Goal: Information Seeking & Learning: Learn about a topic

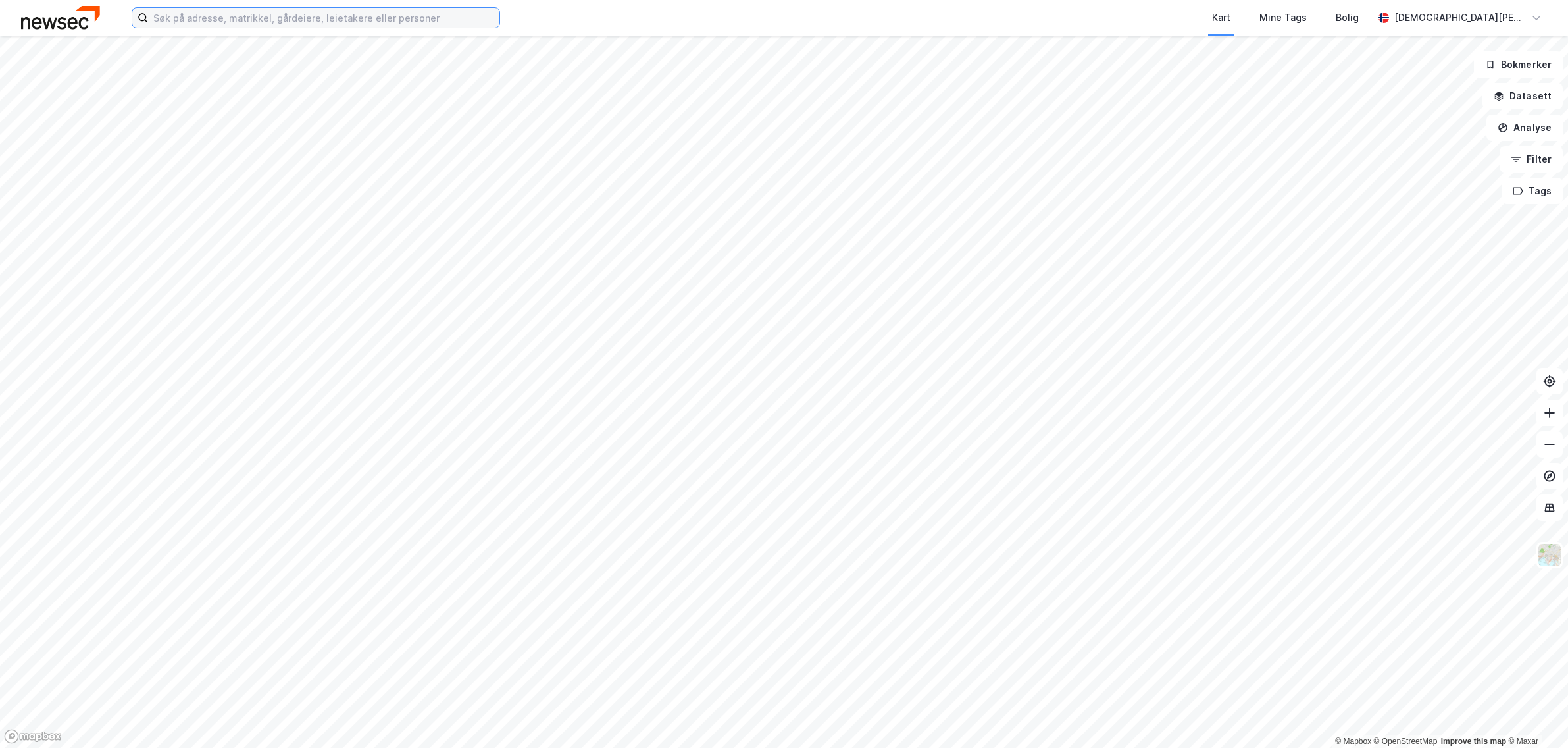
click at [377, 20] on input at bounding box center [323, 18] width 351 height 20
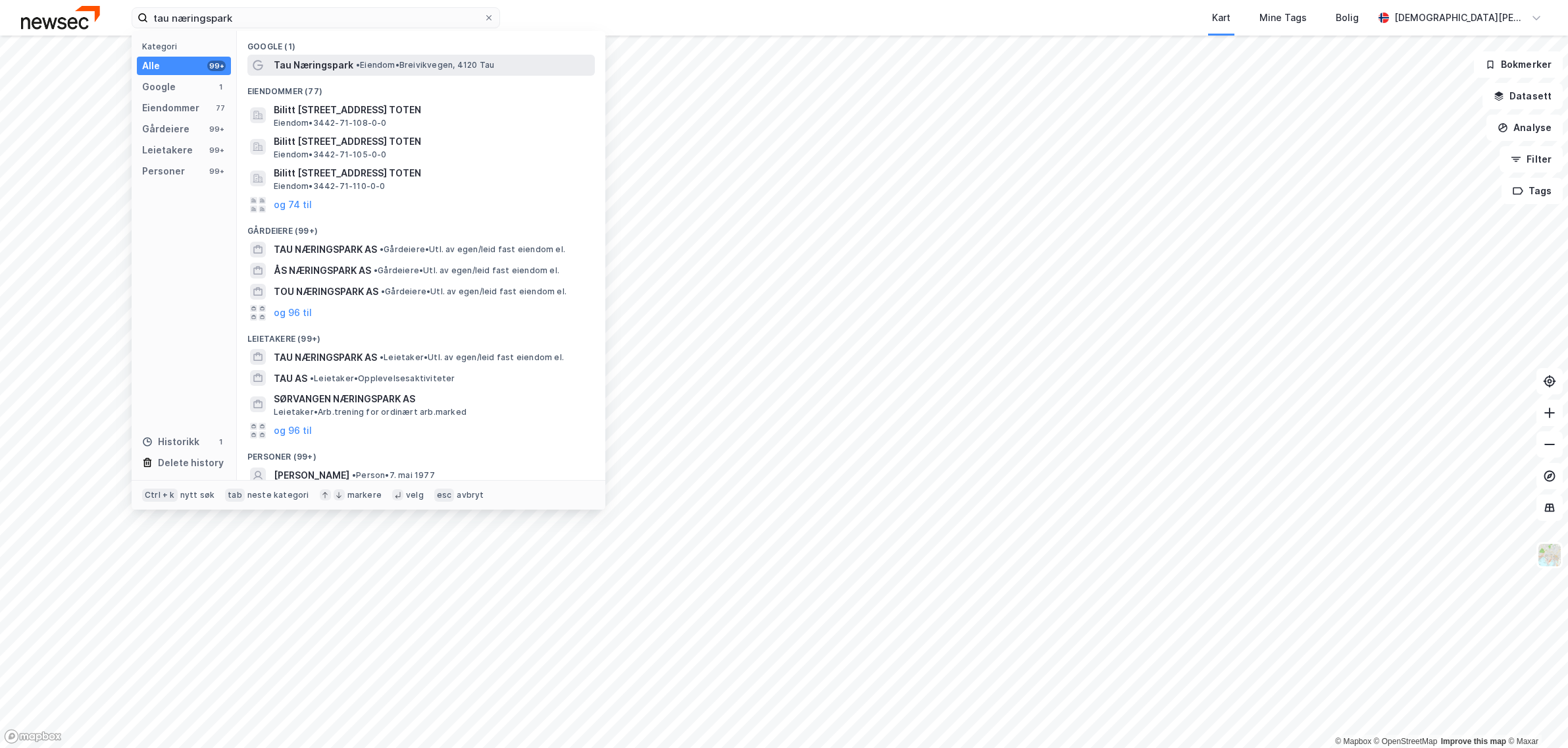
click at [344, 65] on span "Tau Næringspark" at bounding box center [313, 65] width 80 height 16
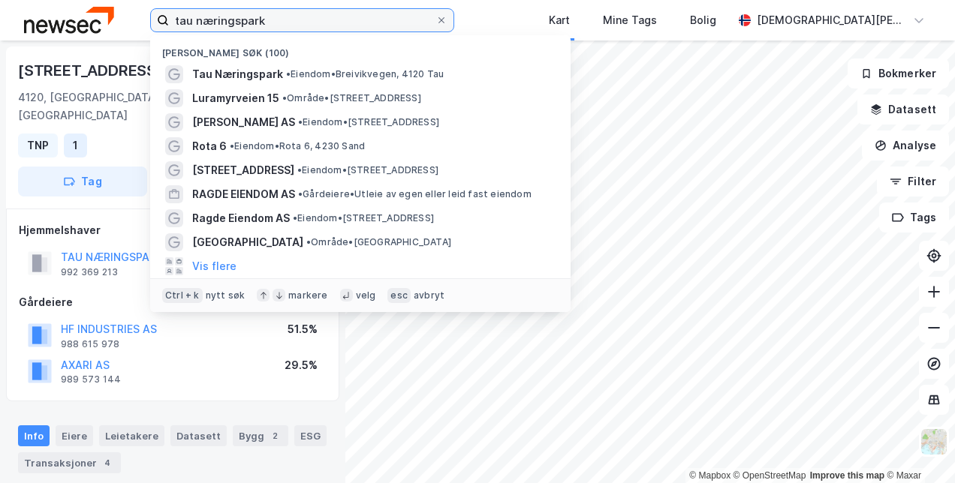
click at [288, 18] on input "tau næringspark" at bounding box center [302, 20] width 266 height 23
drag, startPoint x: 291, startPoint y: 19, endPoint x: 125, endPoint y: 20, distance: 166.6
click at [125, 20] on div "tau næringspark [GEOGRAPHIC_DATA] (100) Tau Næringspark • Eiendom • [STREET_ADD…" at bounding box center [477, 20] width 955 height 41
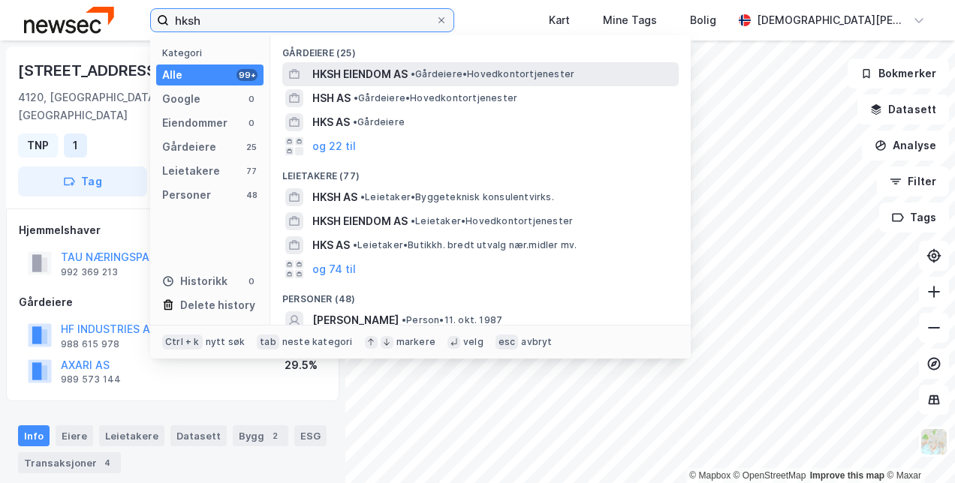
type input "hksh"
click at [381, 71] on span "HKSH EIENDOM AS" at bounding box center [359, 74] width 95 height 18
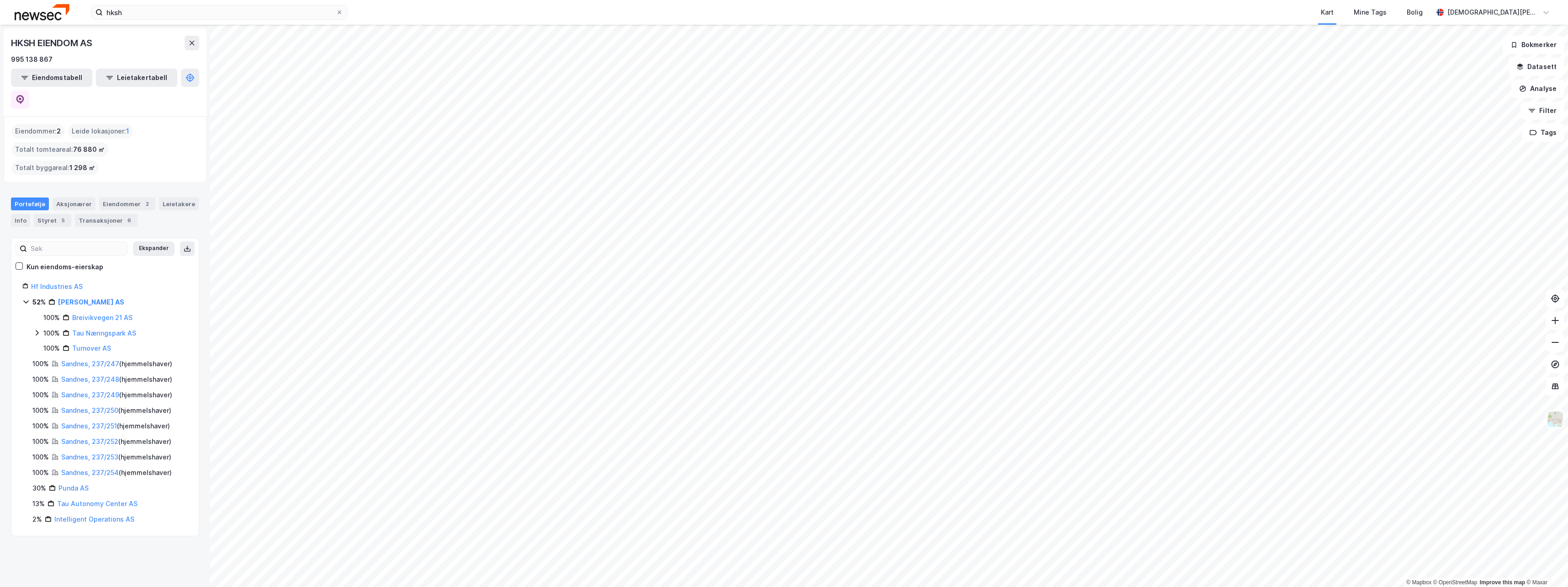
click at [37, 329] on icon at bounding box center [37, 332] width 7 height 7
click at [100, 329] on link "Tau Næringspark AS" at bounding box center [104, 332] width 64 height 8
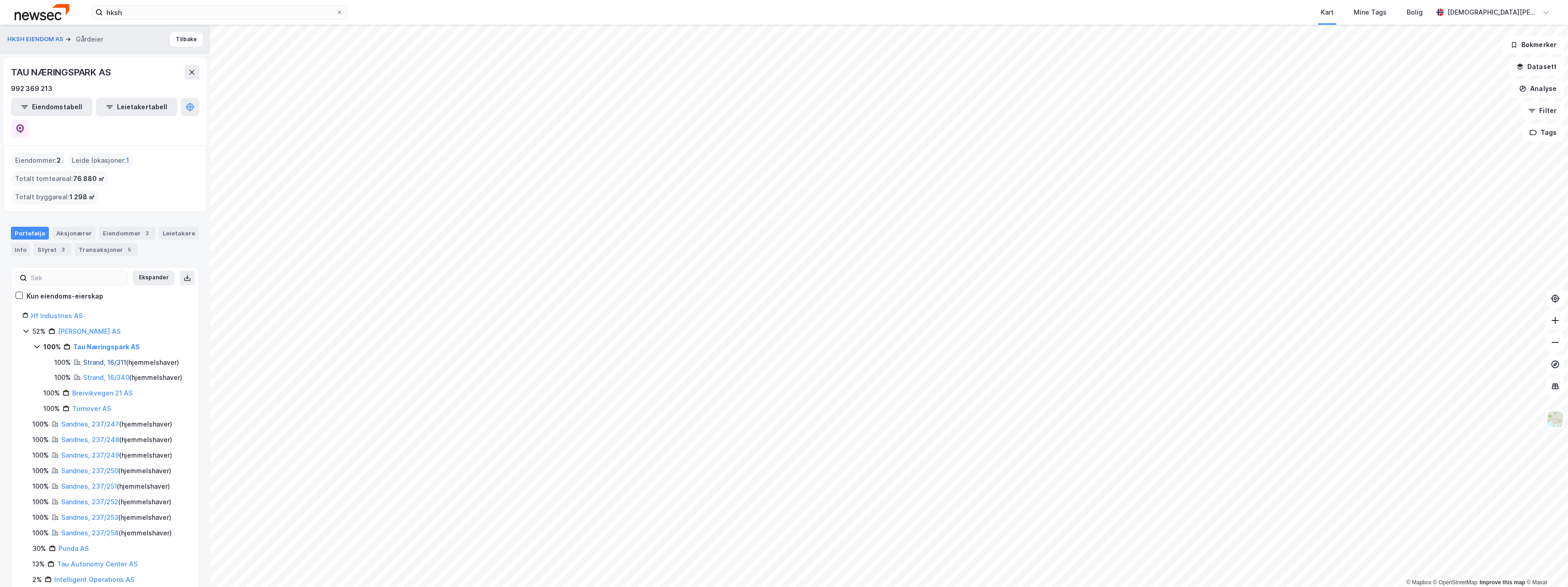
click at [97, 358] on link "Strand, 16/311" at bounding box center [105, 362] width 43 height 8
